Goal: Task Accomplishment & Management: Manage account settings

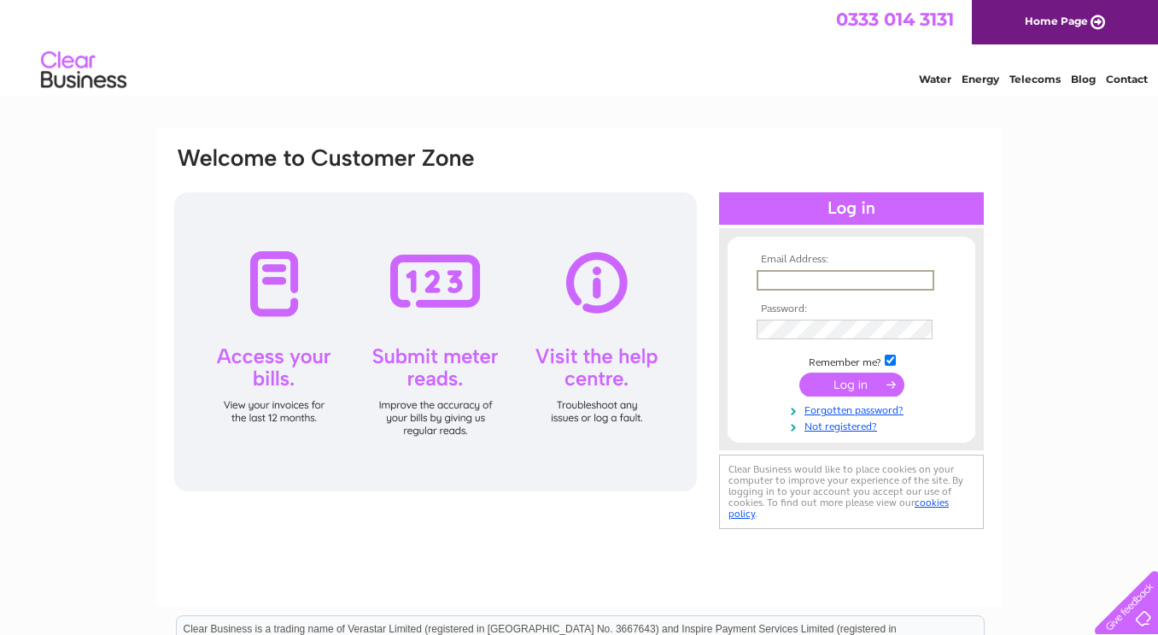
type input "bluebramblegallery@gmail.com"
click at [856, 395] on input "submit" at bounding box center [851, 384] width 105 height 24
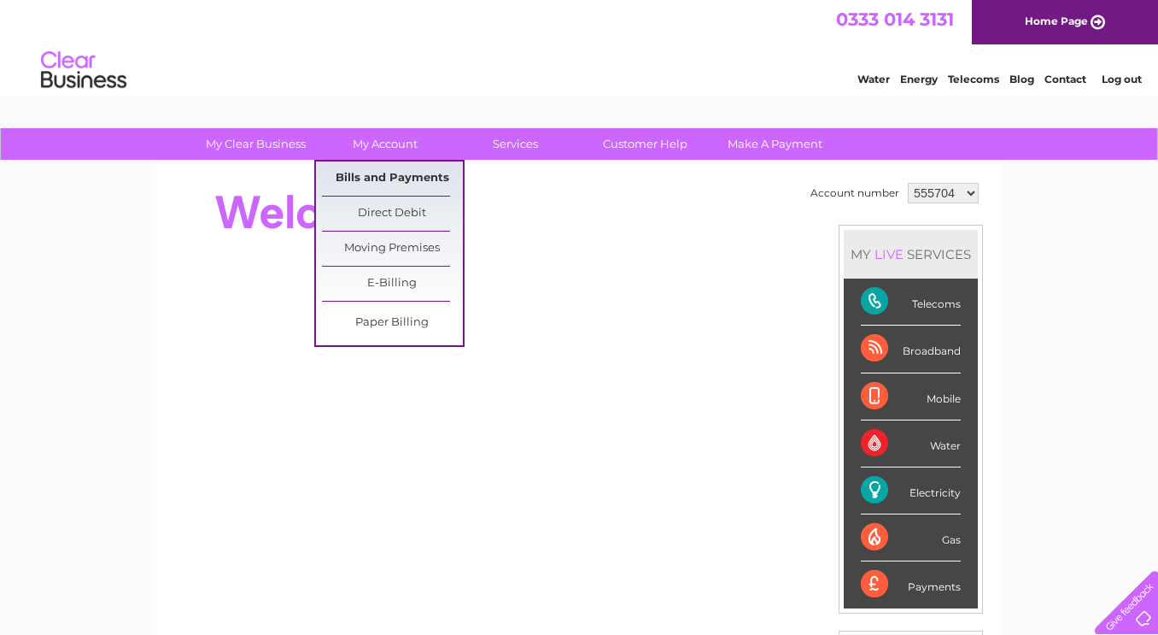
click at [399, 176] on link "Bills and Payments" at bounding box center [392, 178] width 141 height 34
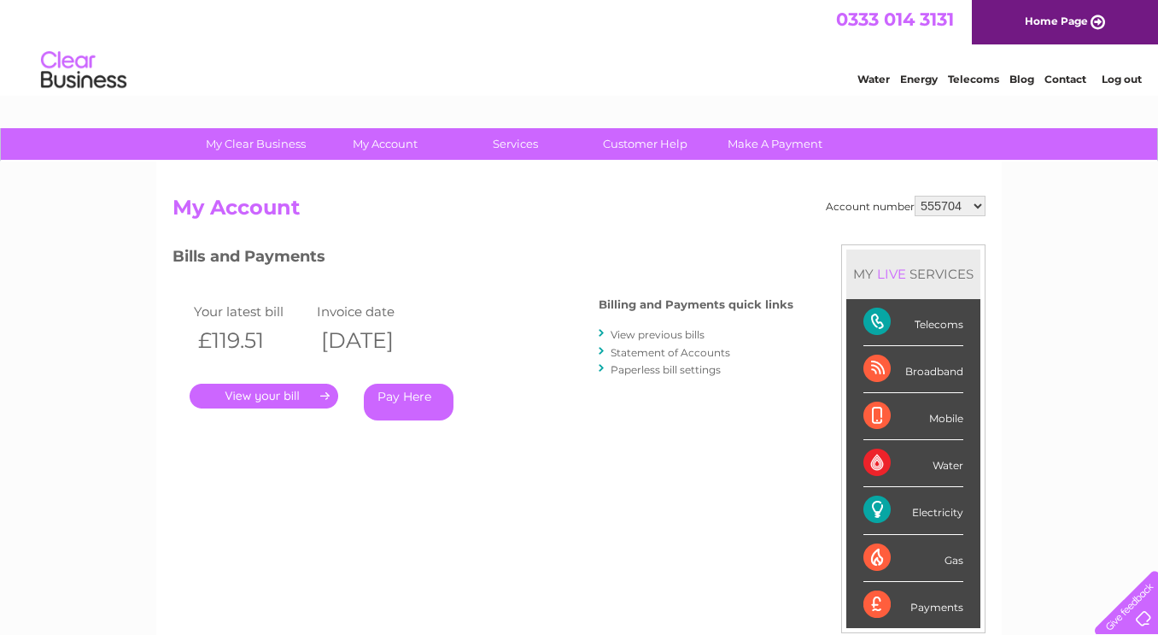
click at [268, 389] on link "." at bounding box center [264, 395] width 149 height 25
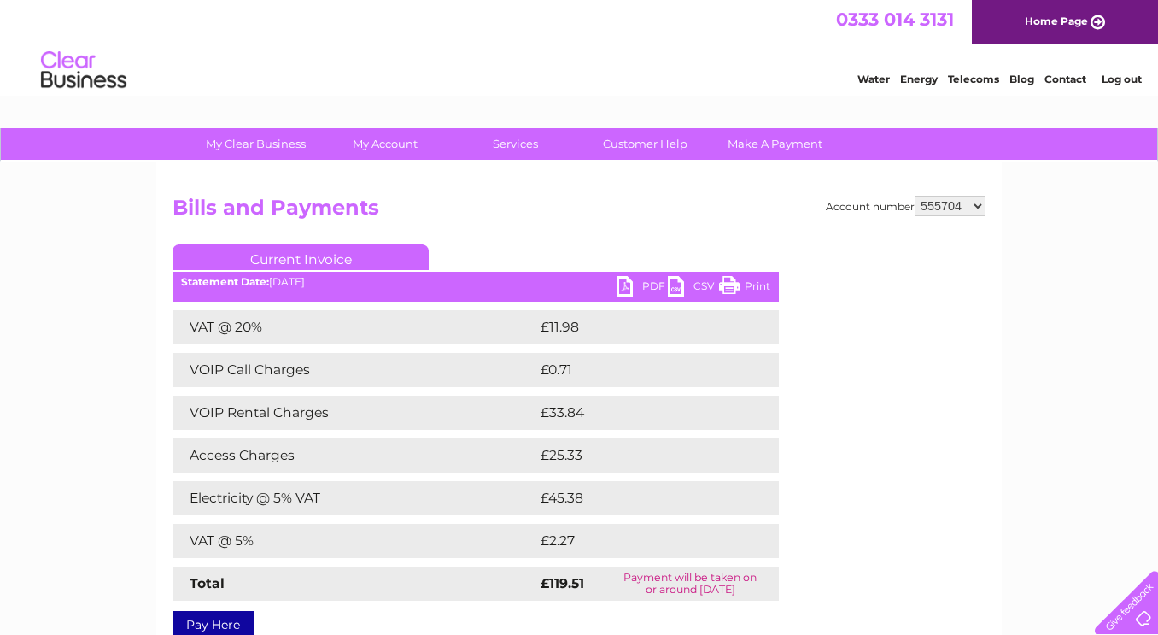
click at [726, 286] on link "Print" at bounding box center [744, 288] width 51 height 25
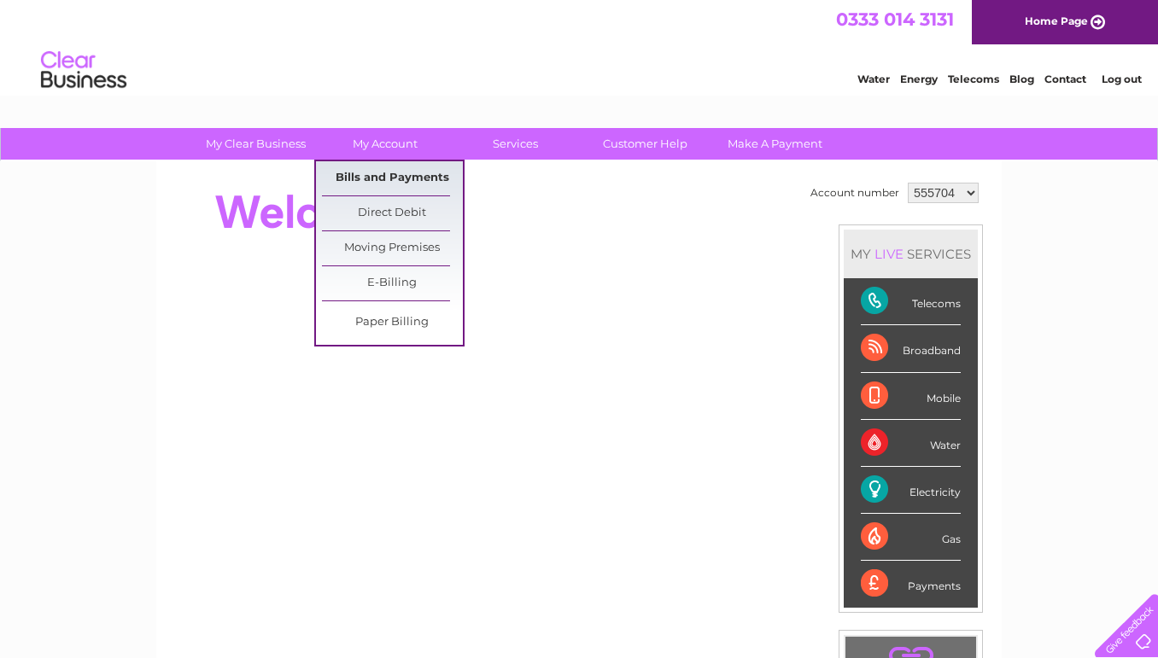
click at [369, 172] on link "Bills and Payments" at bounding box center [392, 178] width 141 height 34
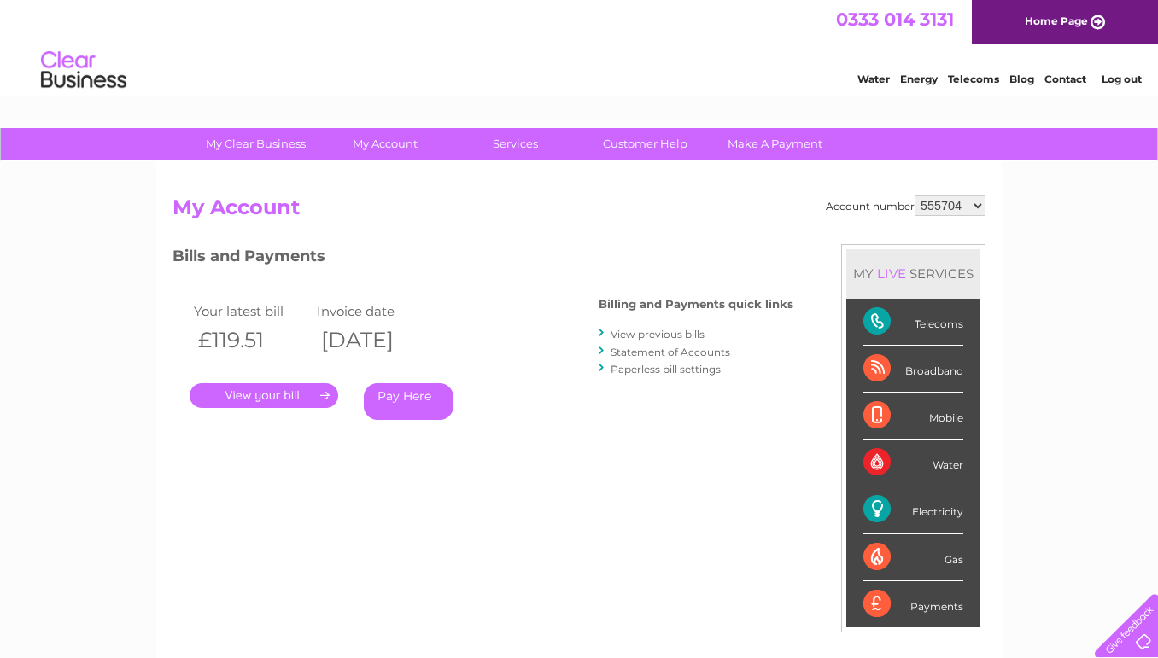
click at [283, 392] on link "." at bounding box center [264, 395] width 149 height 25
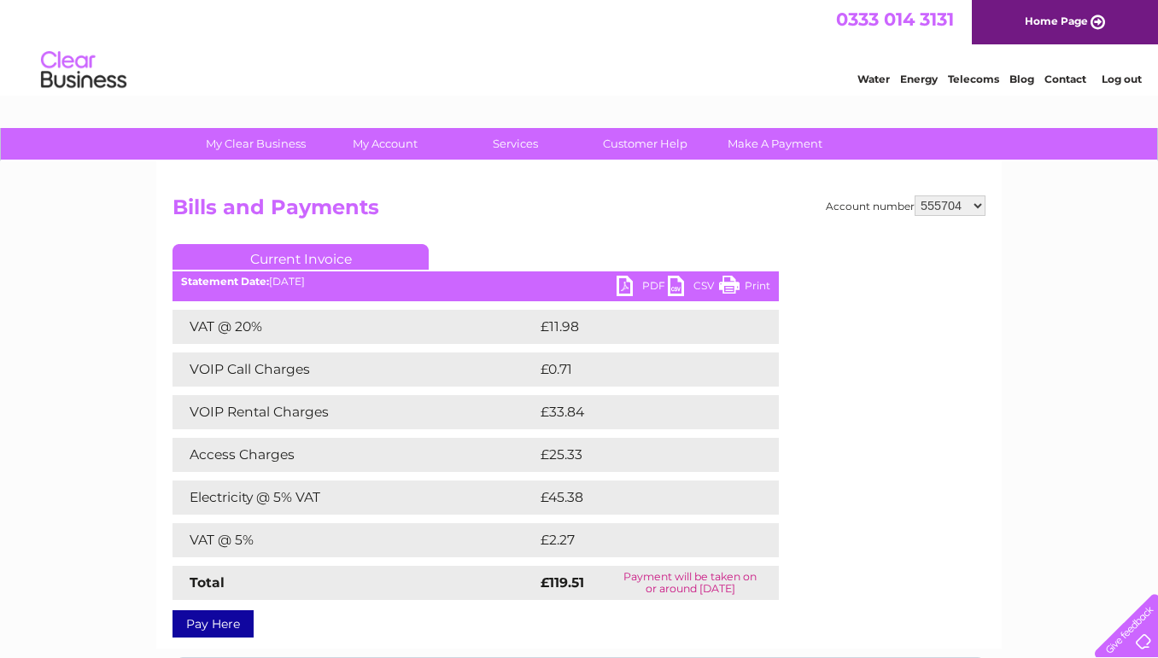
click at [625, 288] on link "PDF" at bounding box center [642, 288] width 51 height 25
